Goal: Task Accomplishment & Management: Use online tool/utility

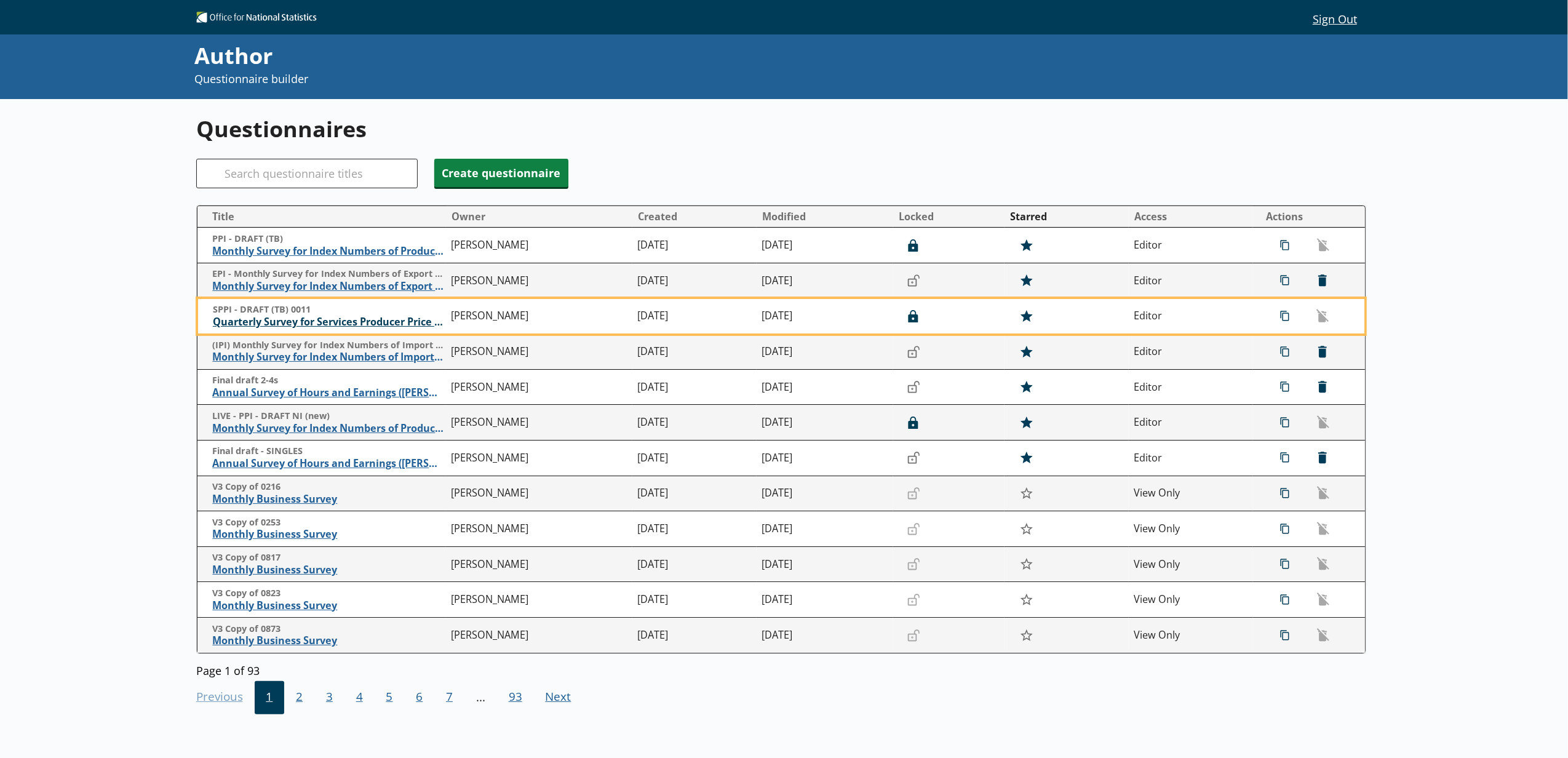
click at [303, 325] on span "Quarterly Survey for Services Producer Price Indices" at bounding box center [329, 322] width 233 height 13
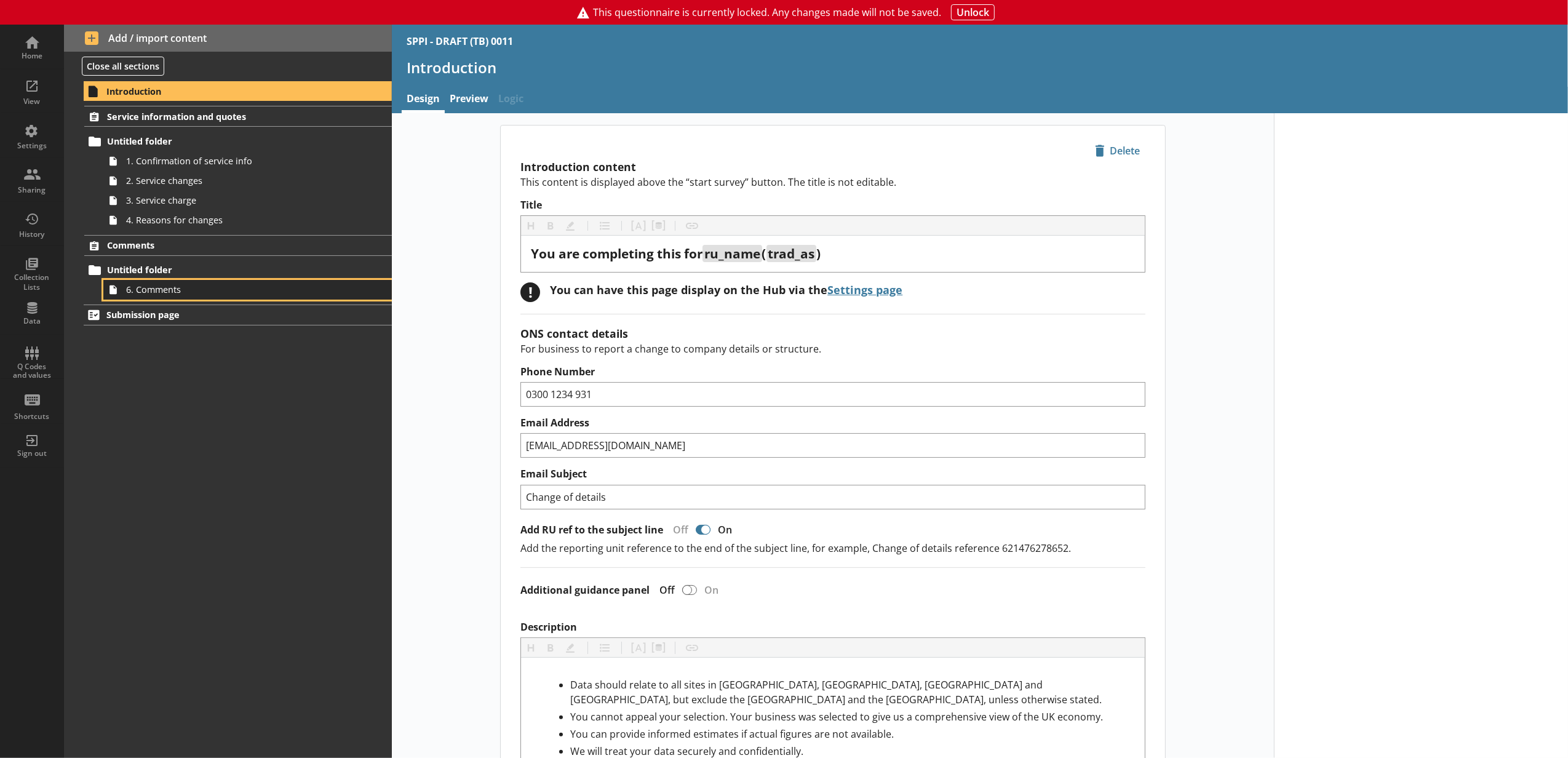
click at [234, 293] on span "6. Comments" at bounding box center [231, 290] width 210 height 12
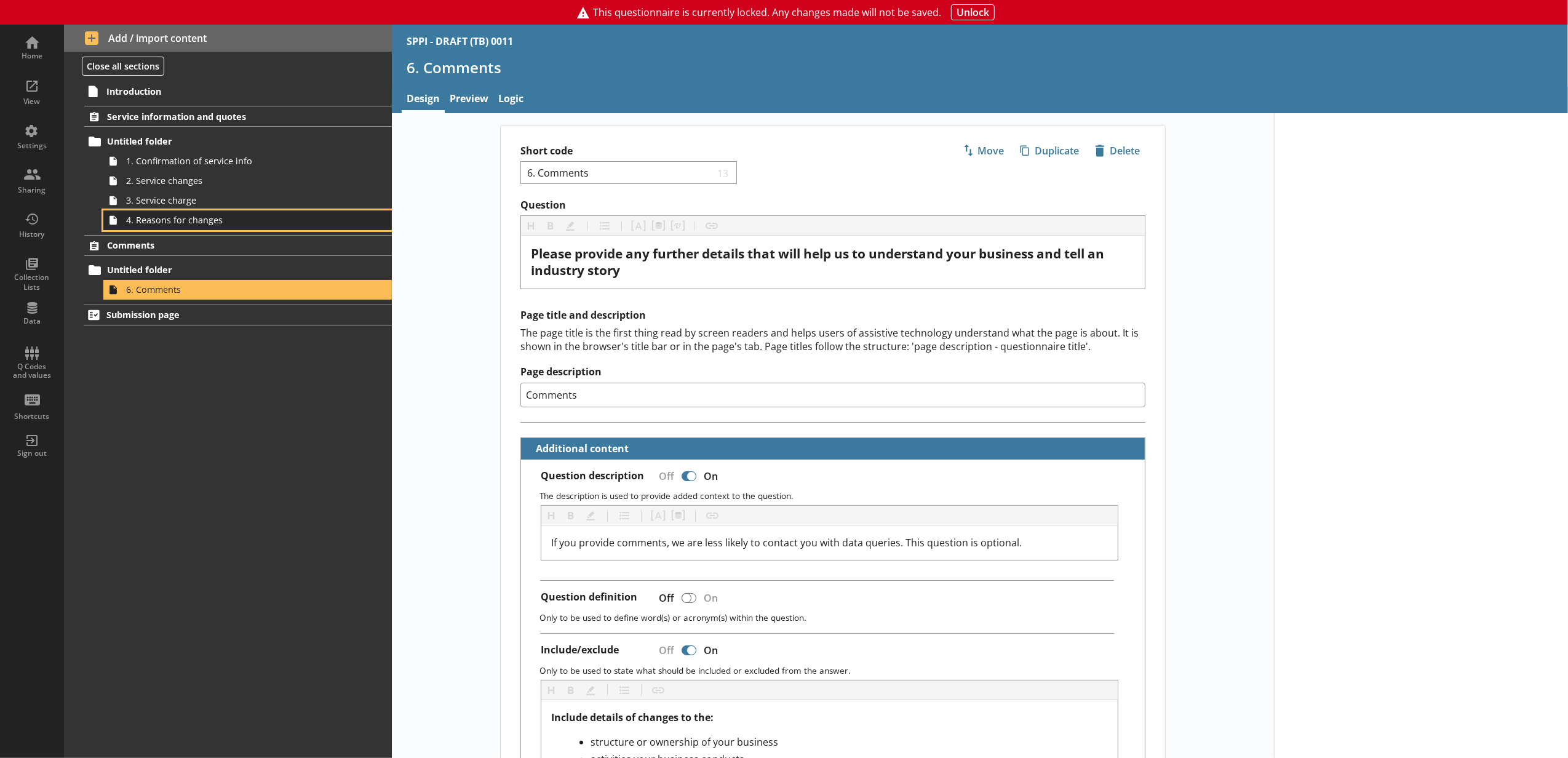
click at [206, 222] on span "4. Reasons for changes" at bounding box center [231, 220] width 210 height 12
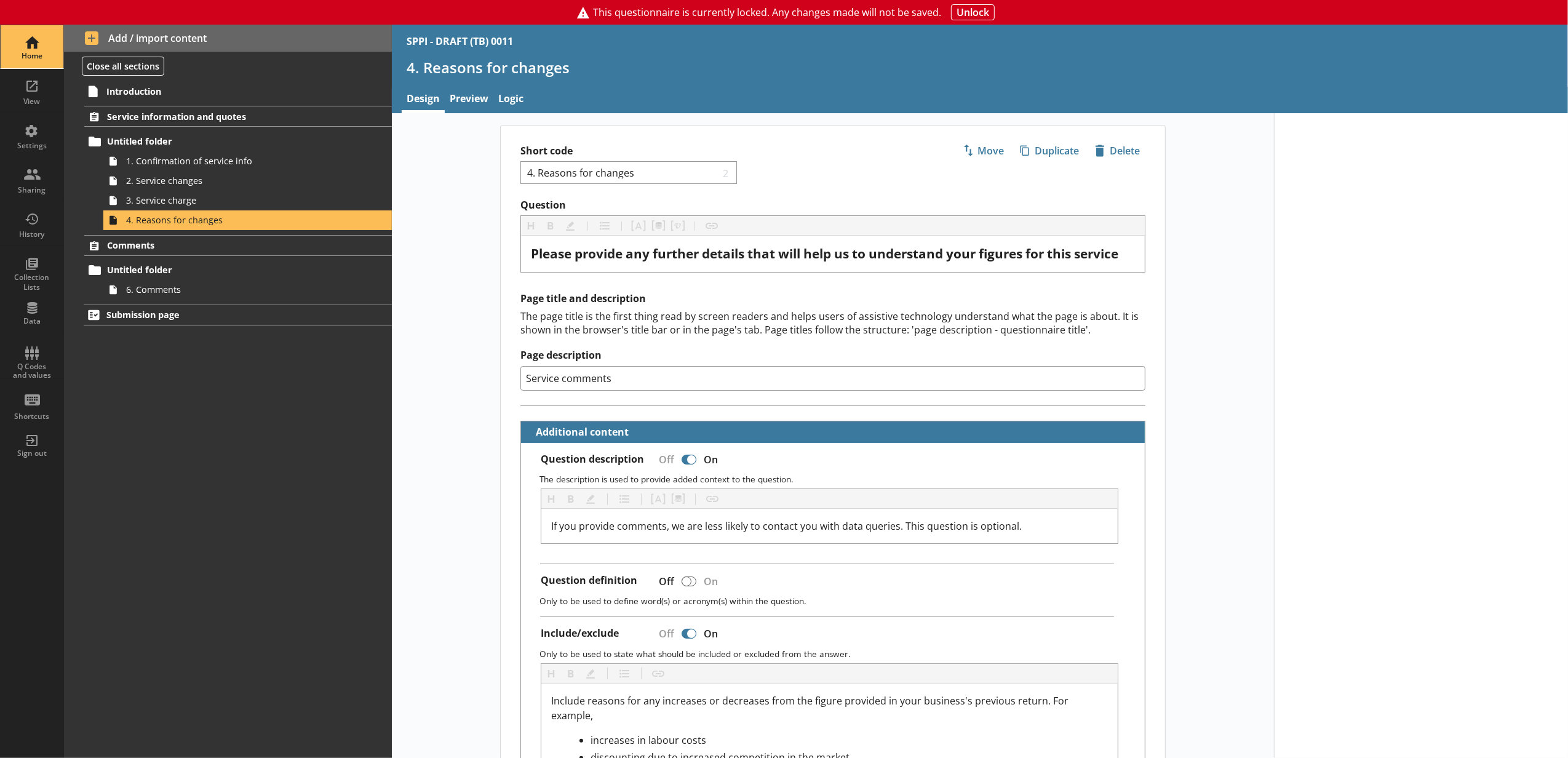
click at [35, 57] on div "Home" at bounding box center [32, 55] width 43 height 10
